Goal: Task Accomplishment & Management: Manage account settings

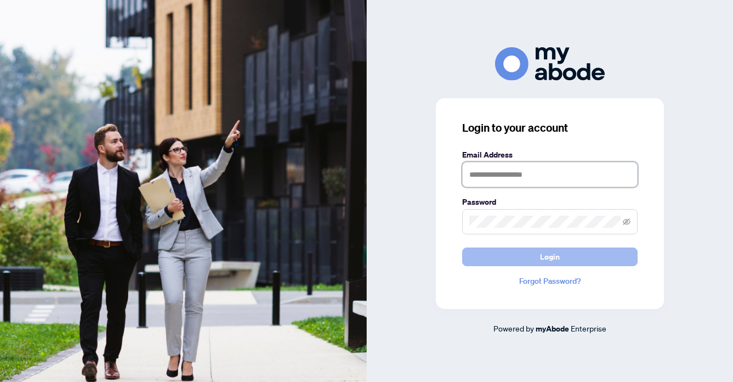
type input "**********"
click at [561, 253] on button "Login" at bounding box center [549, 256] width 175 height 19
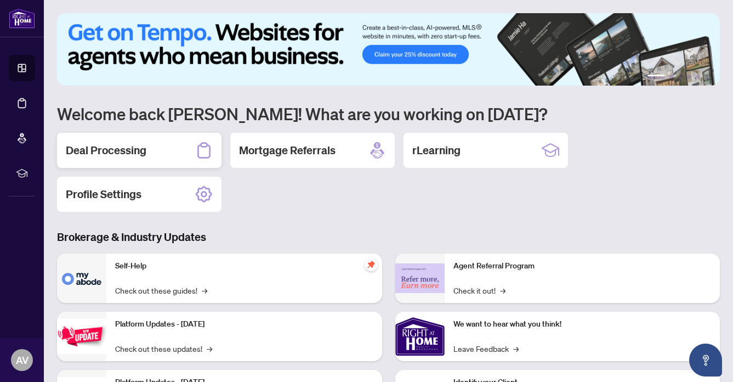
click at [103, 141] on div "Deal Processing" at bounding box center [139, 150] width 164 height 35
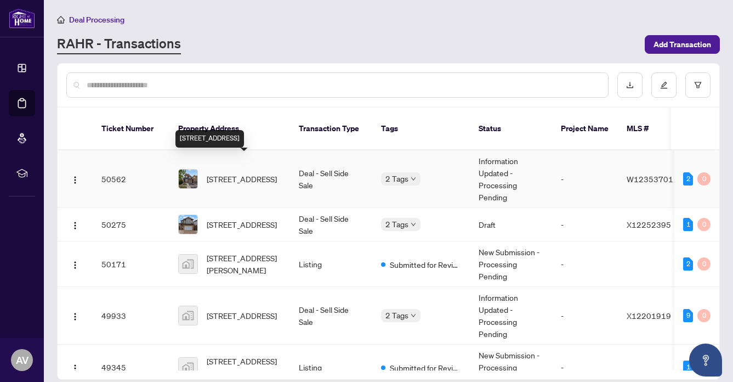
click at [241, 173] on span "[STREET_ADDRESS]" at bounding box center [242, 179] width 70 height 12
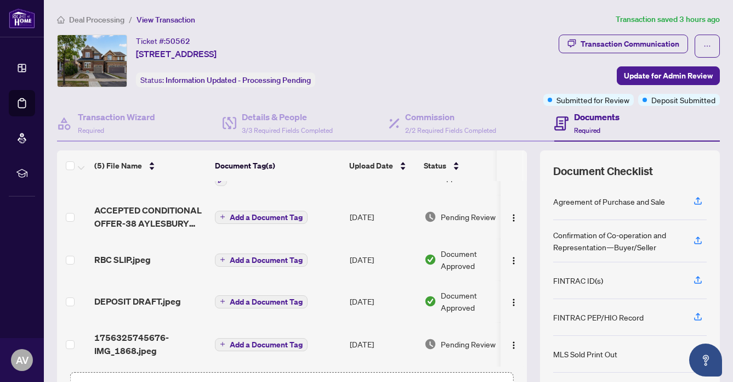
scroll to position [77, 0]
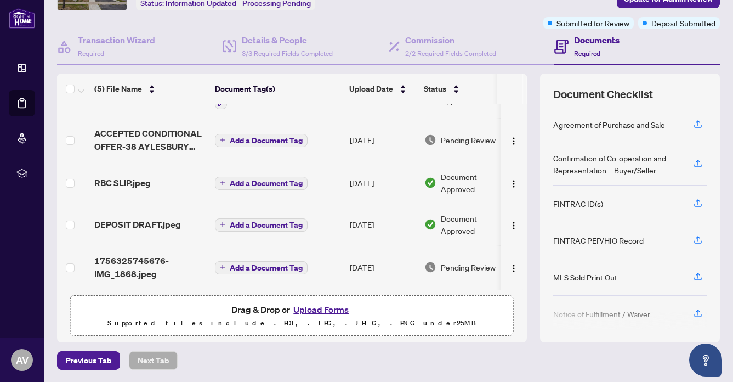
click at [321, 308] on button "Upload Forms" at bounding box center [321, 309] width 62 height 14
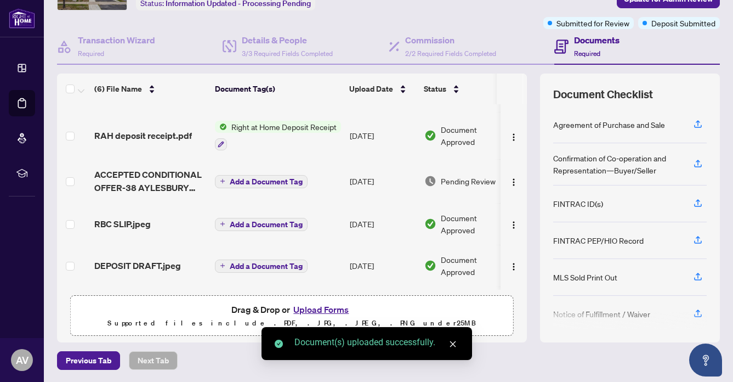
click at [315, 303] on button "Upload Forms" at bounding box center [321, 309] width 62 height 14
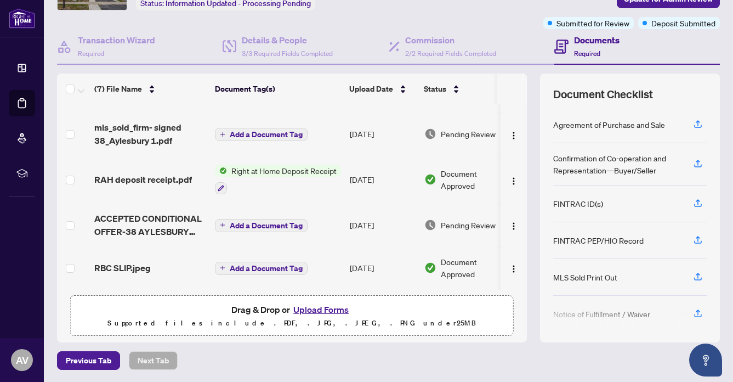
click at [315, 305] on button "Upload Forms" at bounding box center [321, 309] width 62 height 14
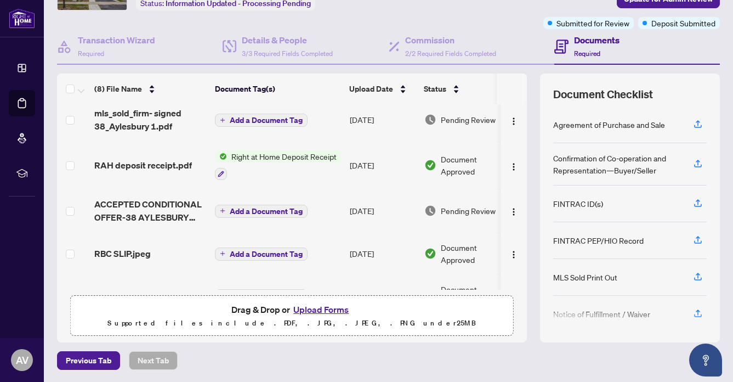
scroll to position [102, 0]
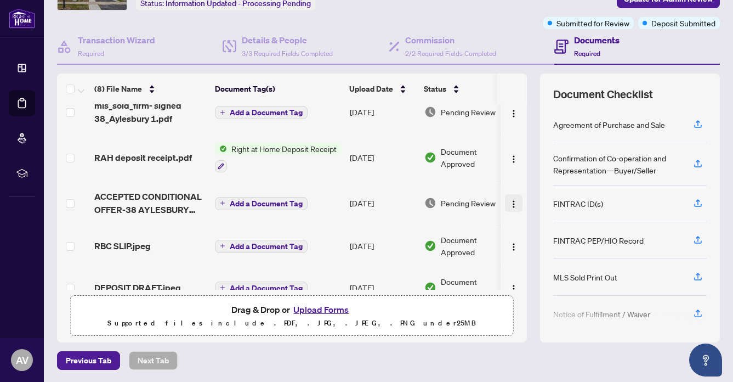
click at [512, 200] on img "button" at bounding box center [513, 204] width 9 height 9
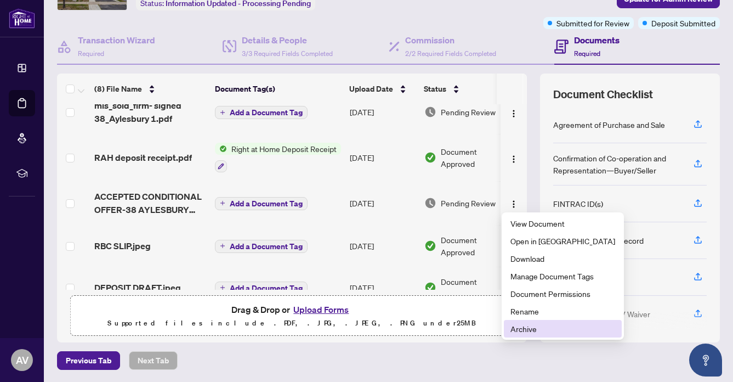
click at [516, 327] on span "Archive" at bounding box center [562, 328] width 105 height 12
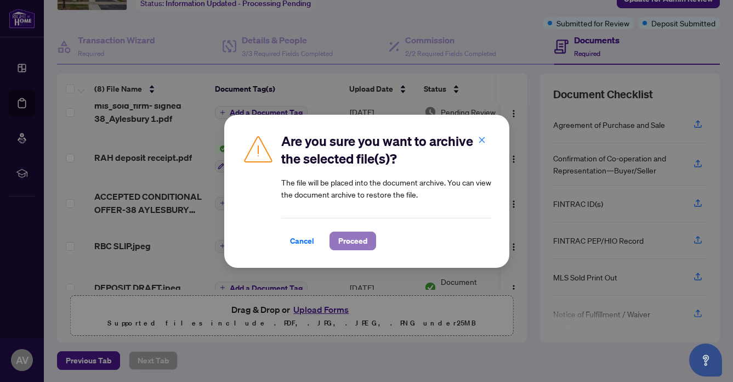
click at [357, 235] on span "Proceed" at bounding box center [352, 241] width 29 height 18
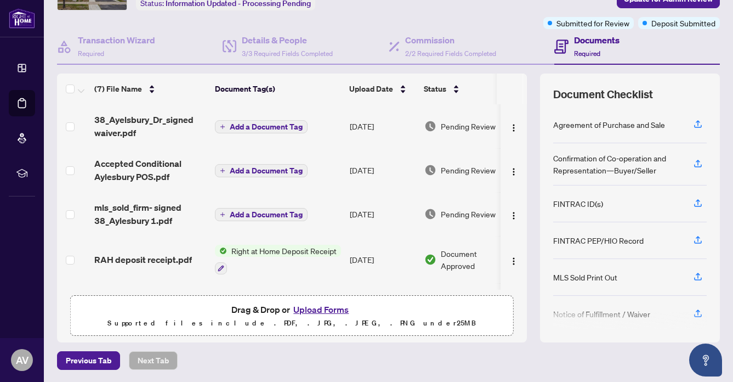
scroll to position [0, 0]
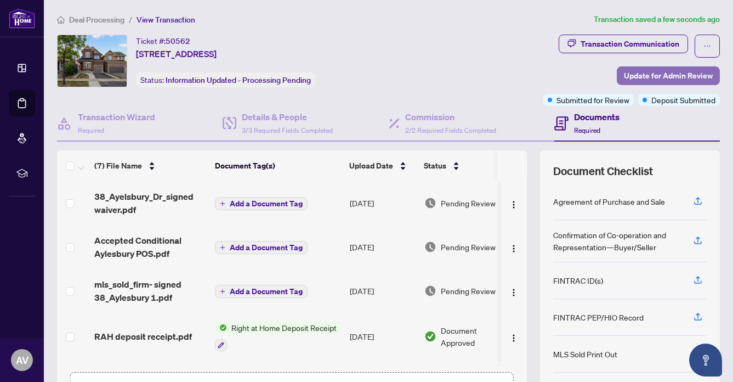
click at [679, 69] on span "Update for Admin Review" at bounding box center [668, 76] width 89 height 18
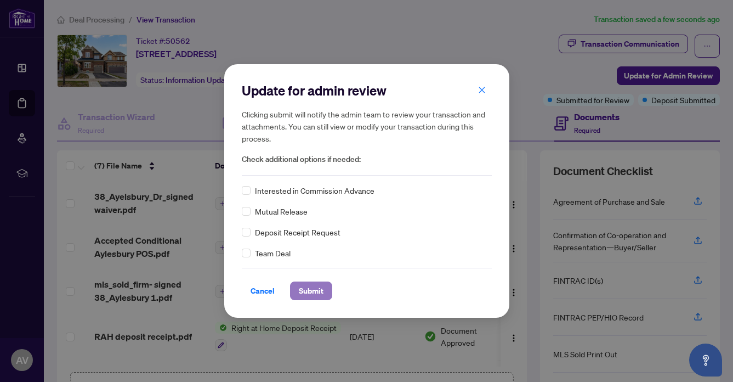
click at [302, 286] on span "Submit" at bounding box center [311, 291] width 25 height 18
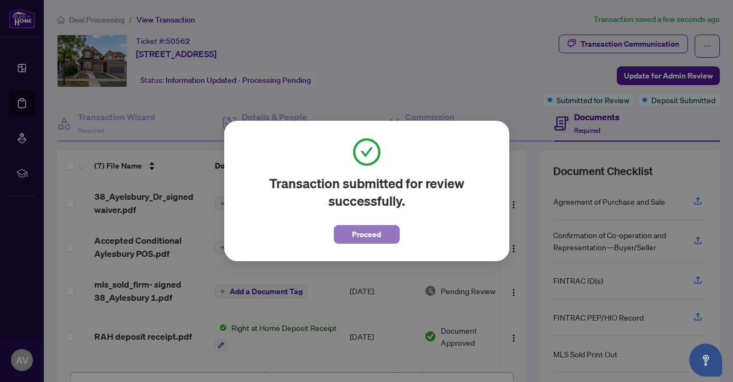
click at [372, 229] on span "Proceed" at bounding box center [366, 234] width 29 height 18
